Goal: Task Accomplishment & Management: Manage account settings

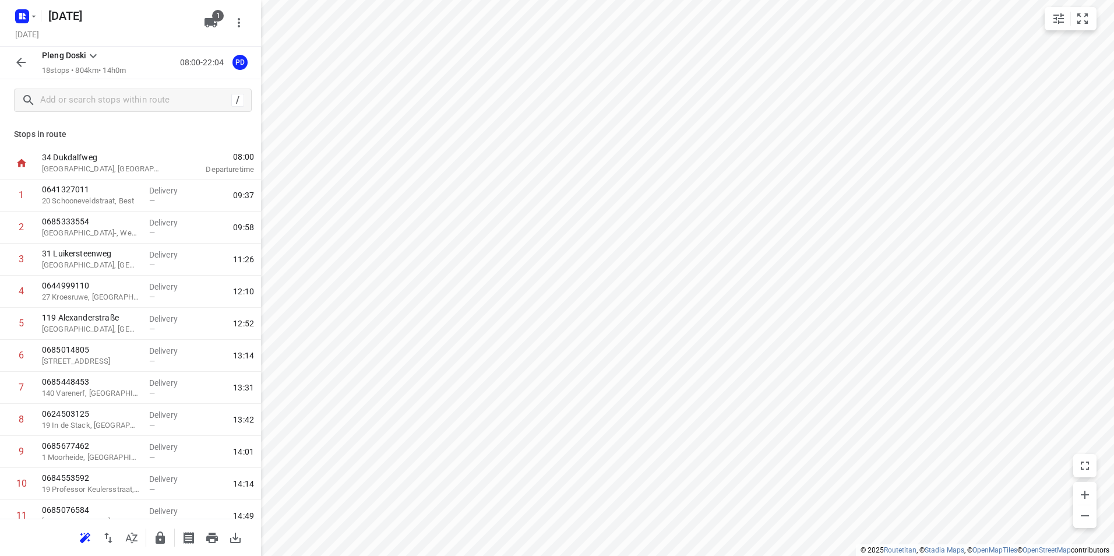
scroll to position [153, 0]
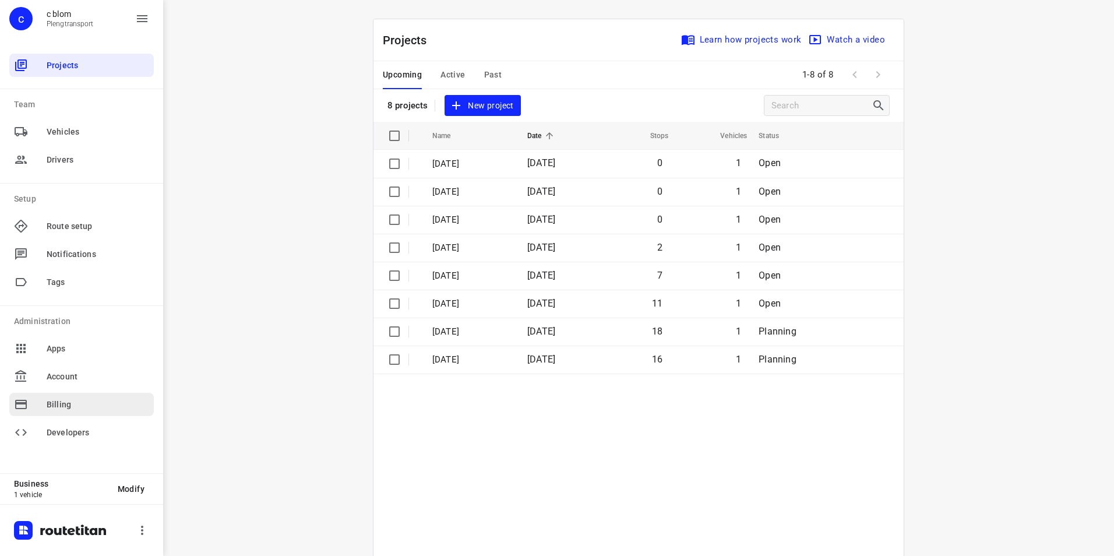
click at [101, 413] on div "Billing" at bounding box center [81, 404] width 145 height 23
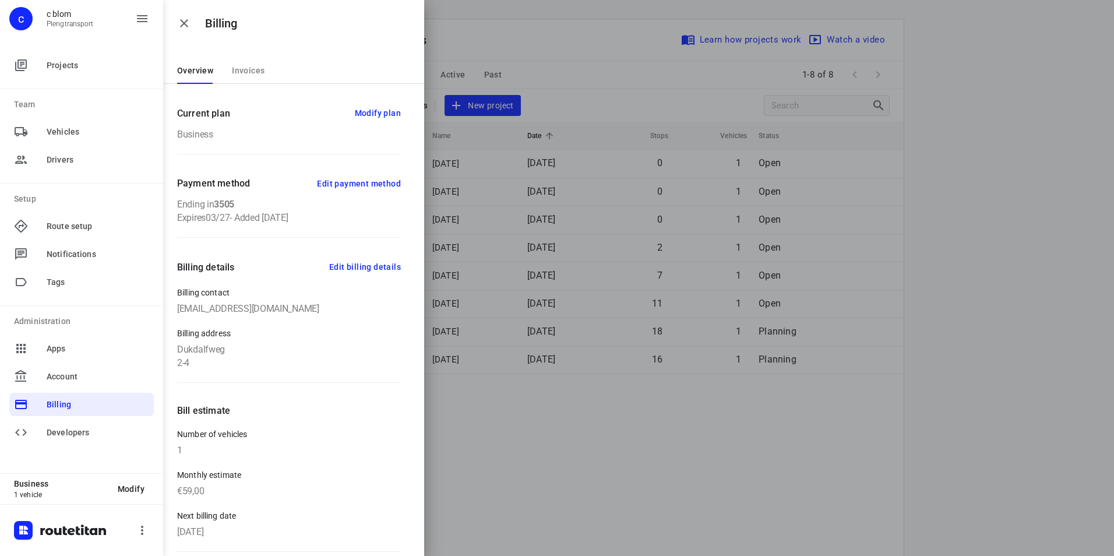
click at [249, 68] on span "Invoices" at bounding box center [248, 70] width 33 height 9
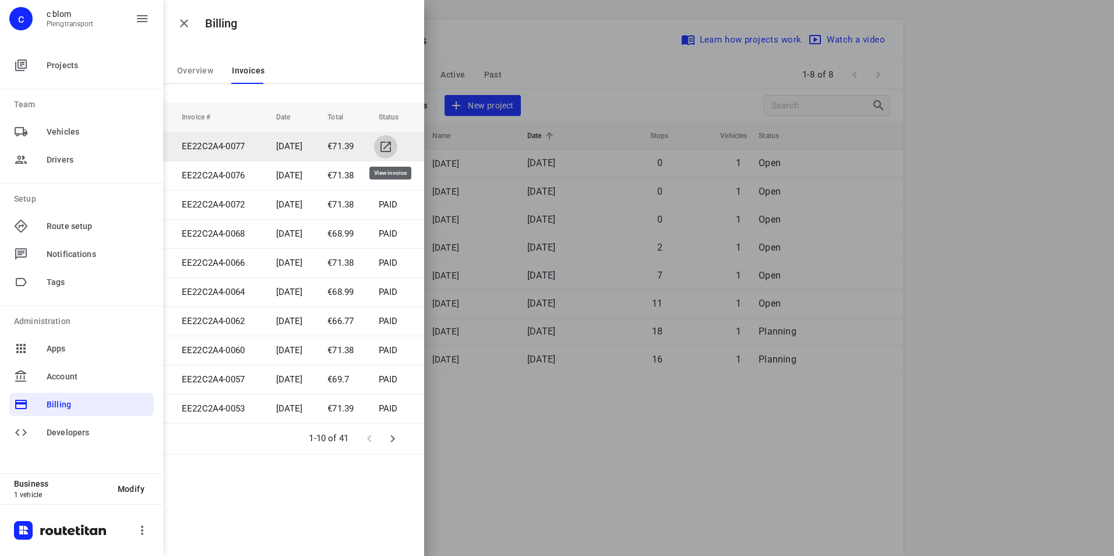
click at [391, 138] on link "simple table" at bounding box center [385, 146] width 23 height 23
